Goal: Transaction & Acquisition: Purchase product/service

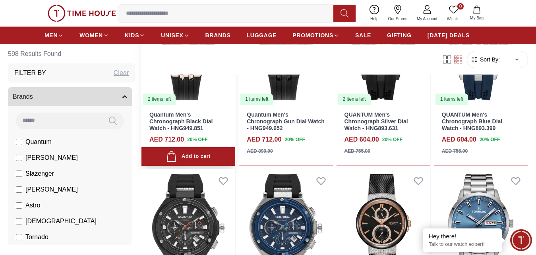
scroll to position [904, 0]
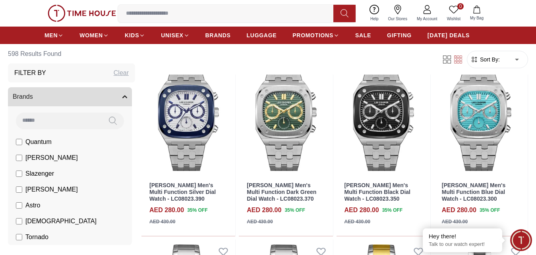
scroll to position [1540, 0]
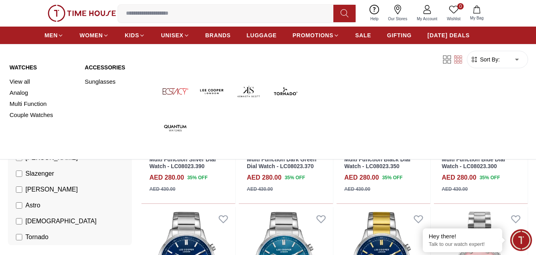
click at [30, 66] on link "Watches" at bounding box center [43, 68] width 66 height 8
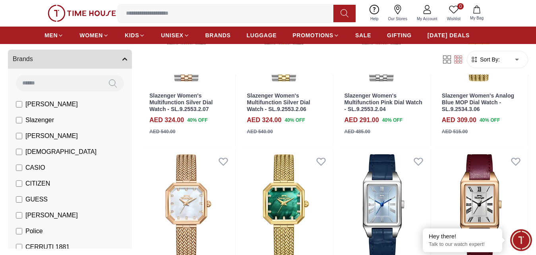
scroll to position [81, 0]
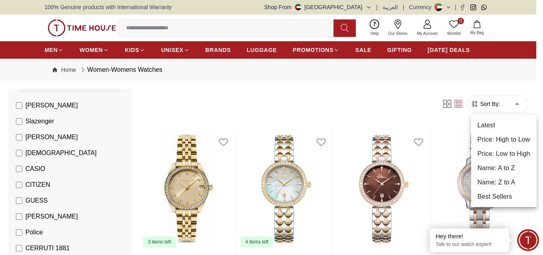
click at [514, 137] on li "Price: High to Low" at bounding box center [504, 140] width 66 height 14
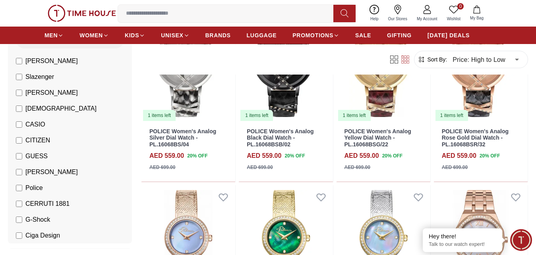
scroll to position [689, 0]
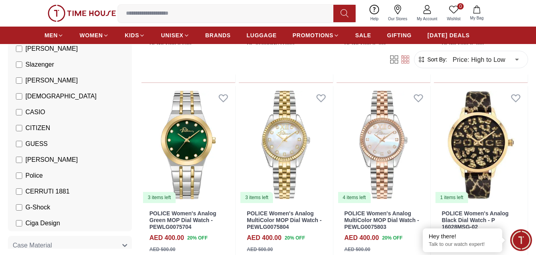
scroll to position [95, 0]
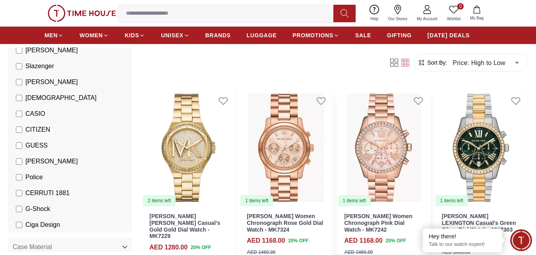
scroll to position [41, 0]
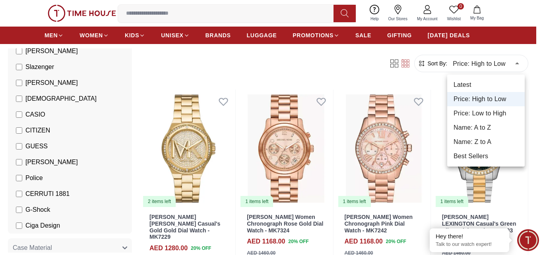
click at [493, 114] on li "Price: Low to High" at bounding box center [485, 113] width 77 height 14
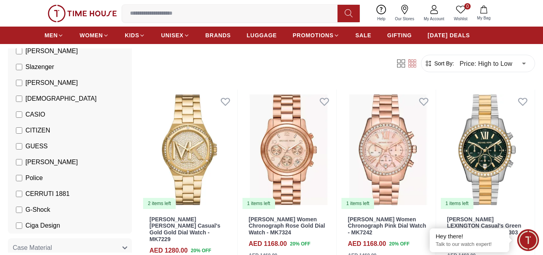
type input "*"
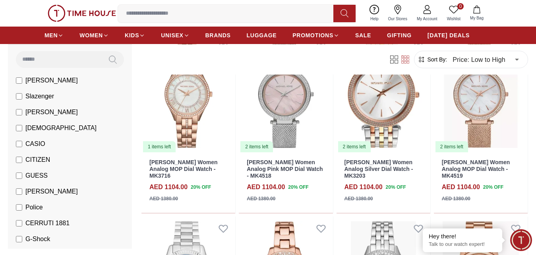
scroll to position [14, 0]
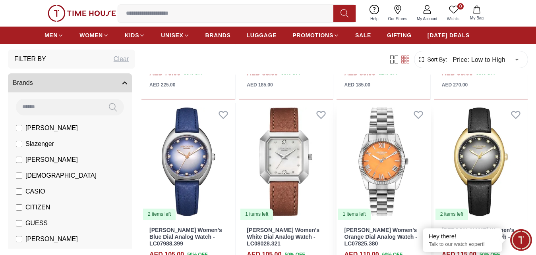
scroll to position [405, 0]
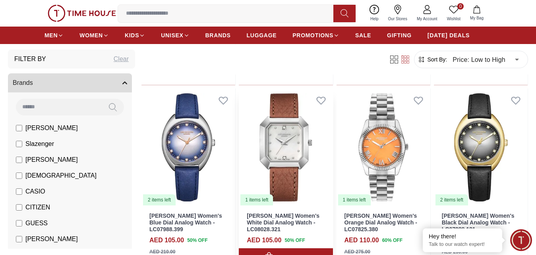
click at [269, 213] on link "[PERSON_NAME] Women's White Dial Analog Watch - LC08028.321" at bounding box center [283, 223] width 73 height 20
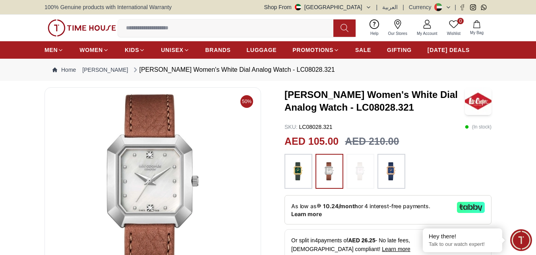
click at [302, 178] on img at bounding box center [298, 171] width 20 height 27
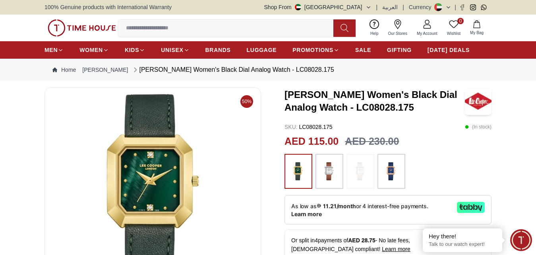
click at [325, 171] on img at bounding box center [329, 171] width 20 height 27
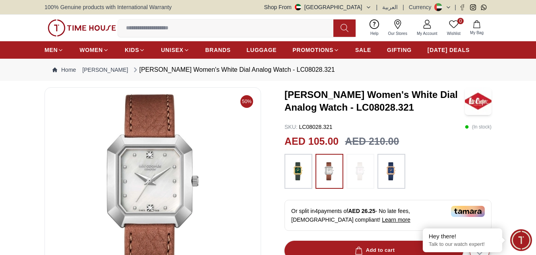
click at [391, 174] on img at bounding box center [391, 171] width 20 height 27
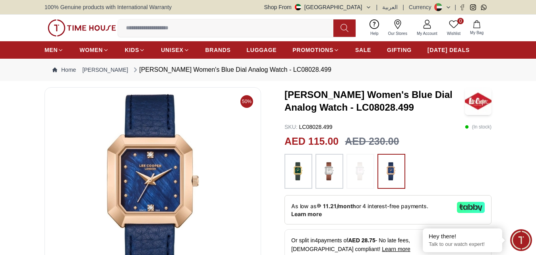
click at [337, 174] on img at bounding box center [329, 171] width 20 height 27
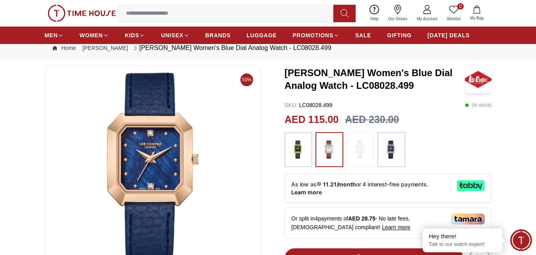
scroll to position [122, 0]
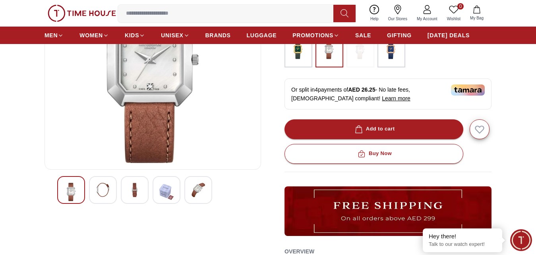
click at [102, 186] on img at bounding box center [103, 190] width 14 height 14
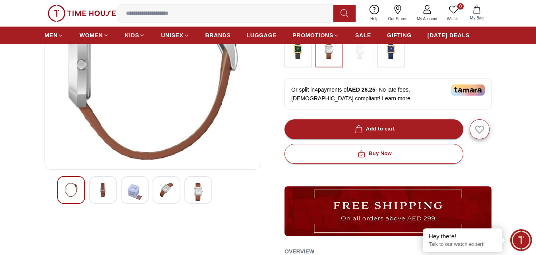
click at [139, 193] on img at bounding box center [135, 192] width 14 height 18
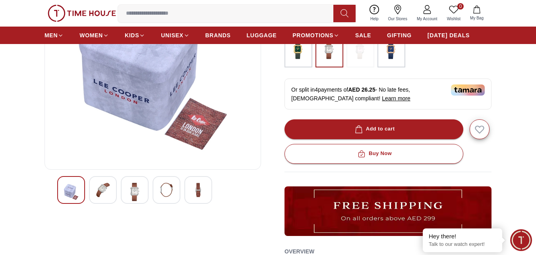
click at [103, 191] on img at bounding box center [103, 190] width 14 height 14
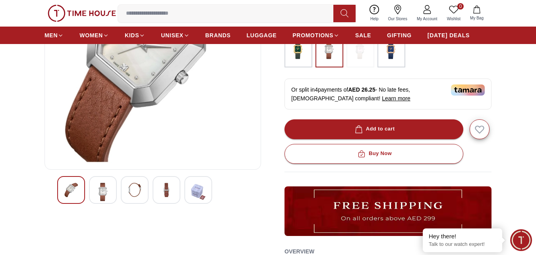
click at [168, 191] on img at bounding box center [166, 190] width 14 height 14
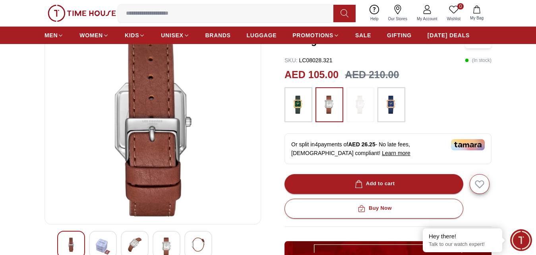
scroll to position [41, 0]
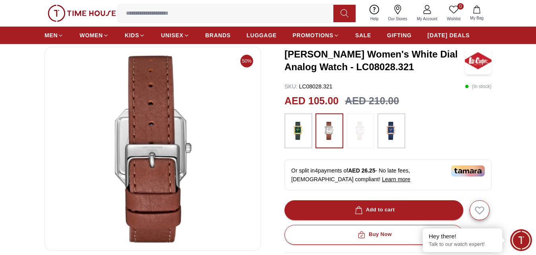
click at [303, 130] on img at bounding box center [298, 131] width 20 height 27
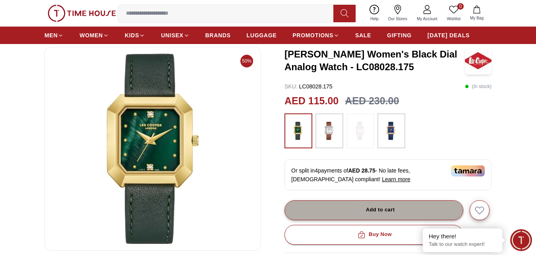
click at [364, 211] on span "button" at bounding box center [358, 211] width 11 height 8
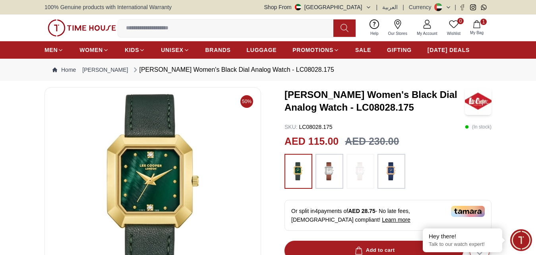
click at [13, 3] on div "100% Genuine products with International Warranty Shop From [GEOGRAPHIC_DATA] |…" at bounding box center [268, 7] width 536 height 14
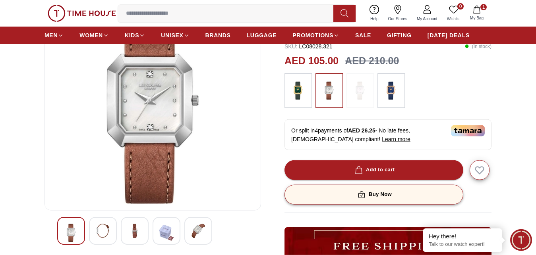
scroll to position [81, 0]
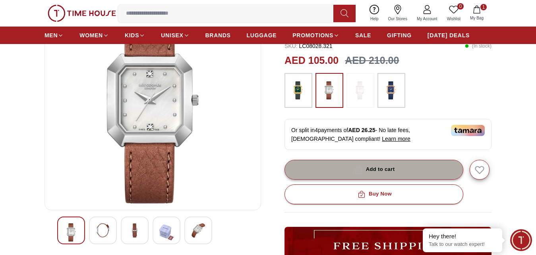
click at [364, 166] on div "Add to cart" at bounding box center [374, 169] width 42 height 9
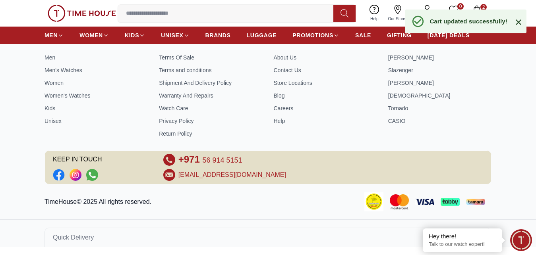
scroll to position [342, 0]
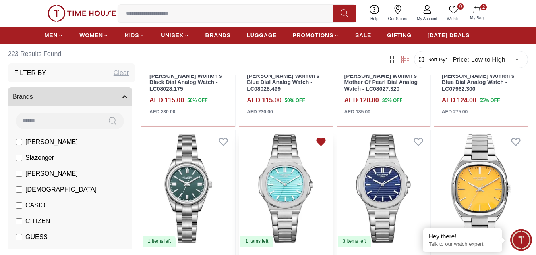
scroll to position [729, 0]
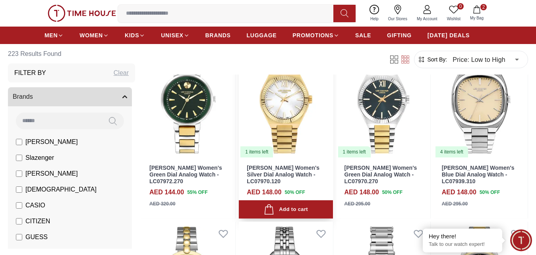
scroll to position [1621, 0]
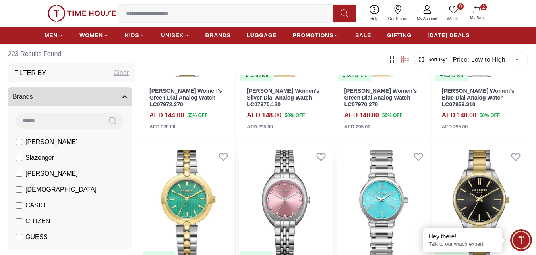
scroll to position [1742, 0]
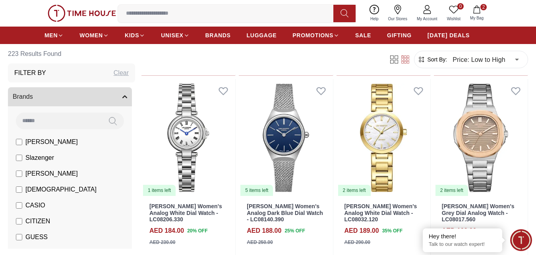
scroll to position [3352, 0]
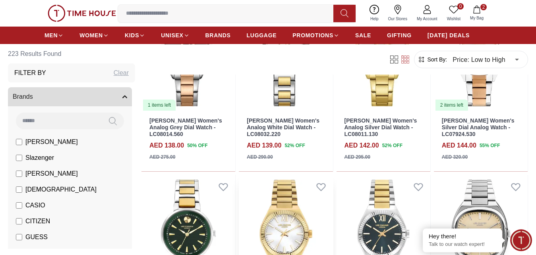
scroll to position [1418, 0]
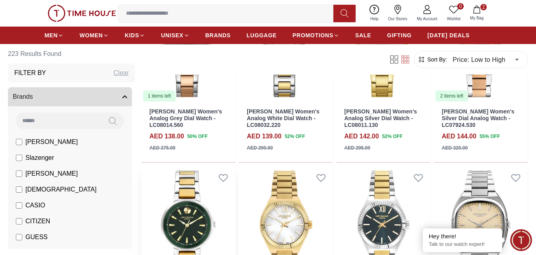
click at [183, 188] on img at bounding box center [188, 225] width 94 height 118
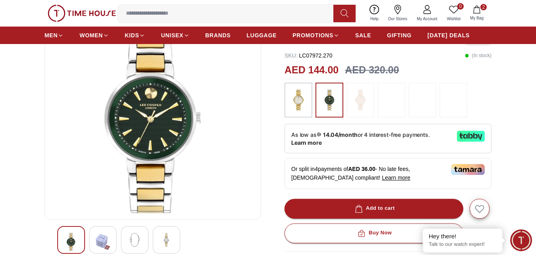
scroll to position [81, 0]
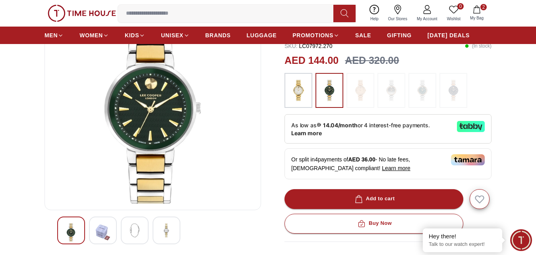
click at [142, 229] on div at bounding box center [135, 231] width 28 height 28
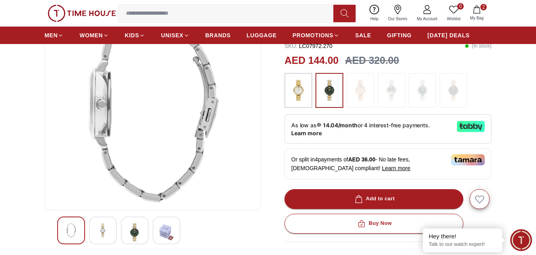
click at [168, 232] on img at bounding box center [166, 233] width 14 height 18
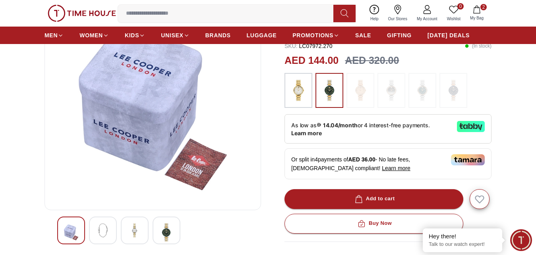
click at [168, 232] on img at bounding box center [166, 233] width 14 height 18
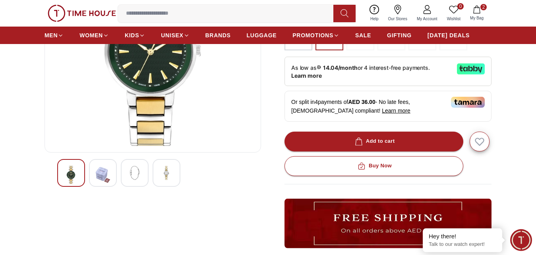
scroll to position [162, 0]
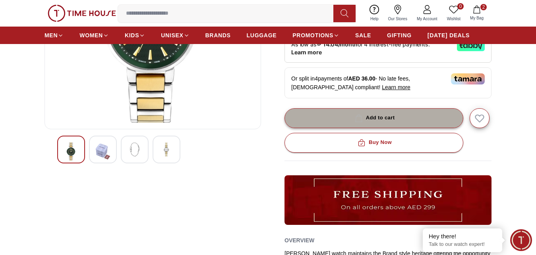
click at [366, 116] on div "Add to cart" at bounding box center [374, 118] width 42 height 9
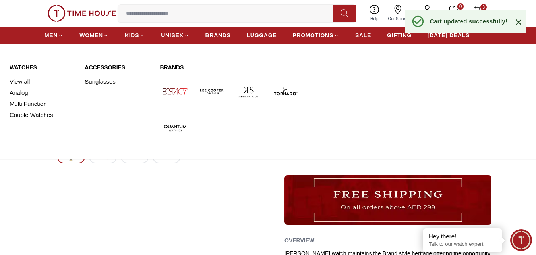
click at [32, 65] on link "Watches" at bounding box center [43, 68] width 66 height 8
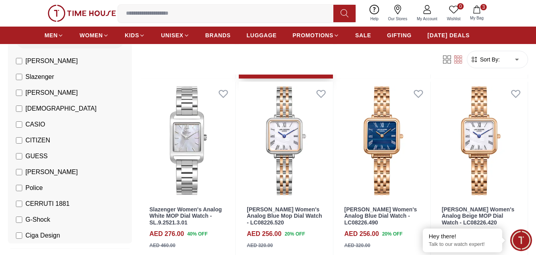
scroll to position [608, 0]
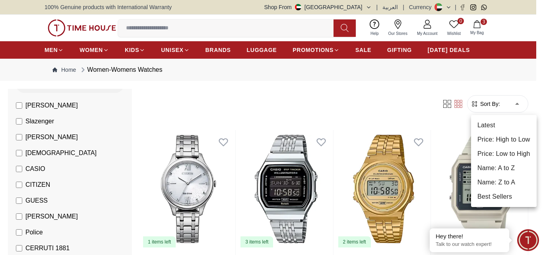
click at [502, 154] on li "Price: Low to High" at bounding box center [504, 154] width 66 height 14
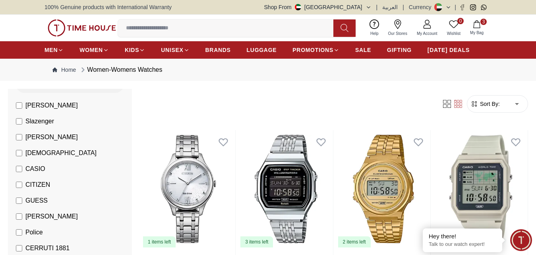
type input "*"
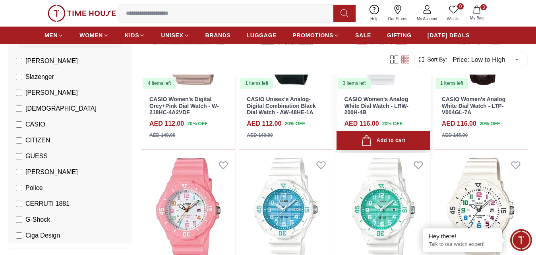
scroll to position [729, 0]
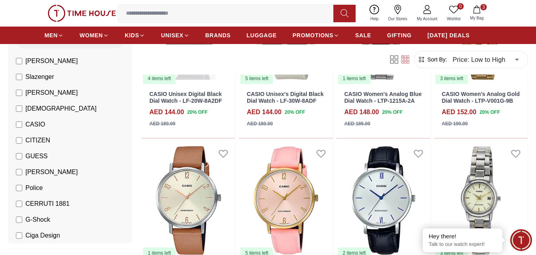
scroll to position [1621, 0]
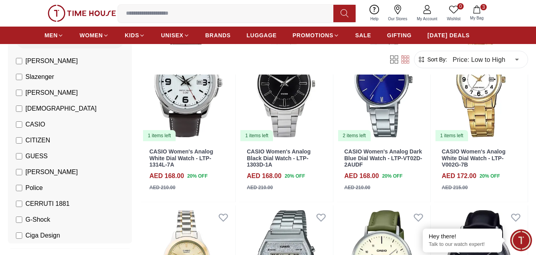
scroll to position [2472, 0]
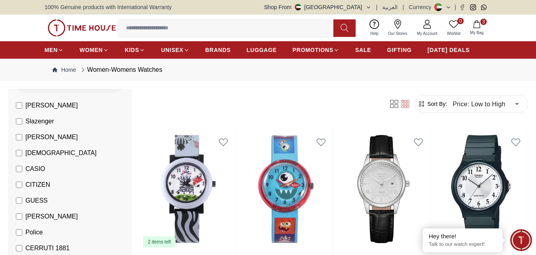
scroll to position [162, 0]
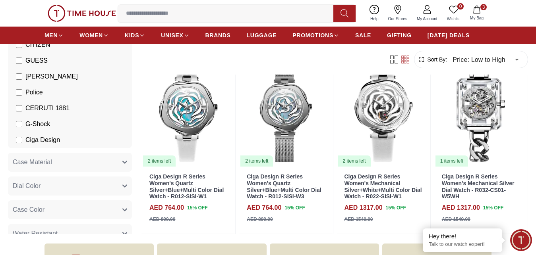
scroll to position [41, 0]
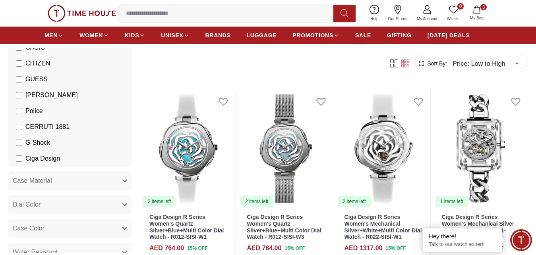
click at [22, 156] on label "Ciga Design" at bounding box center [38, 159] width 44 height 10
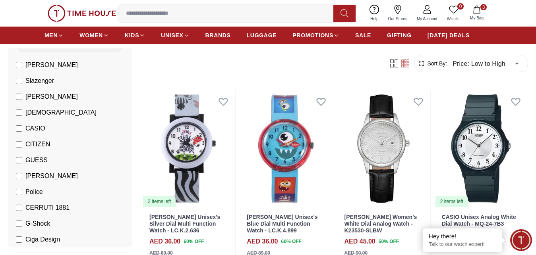
scroll to position [41, 0]
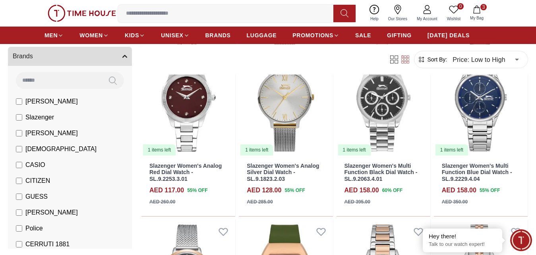
scroll to position [729, 0]
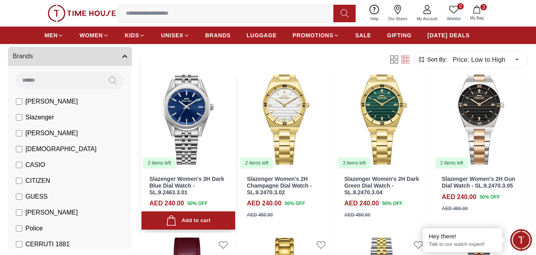
scroll to position [1580, 0]
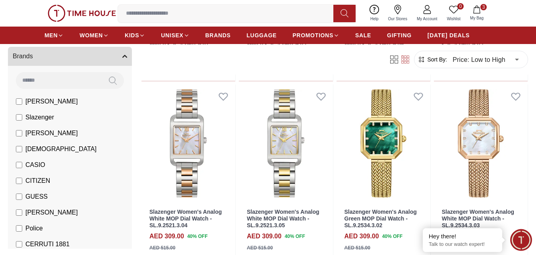
scroll to position [2309, 0]
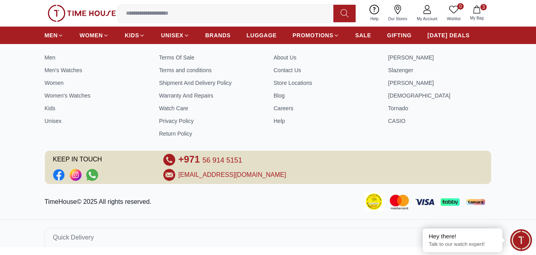
scroll to position [1071, 0]
